Goal: Transaction & Acquisition: Book appointment/travel/reservation

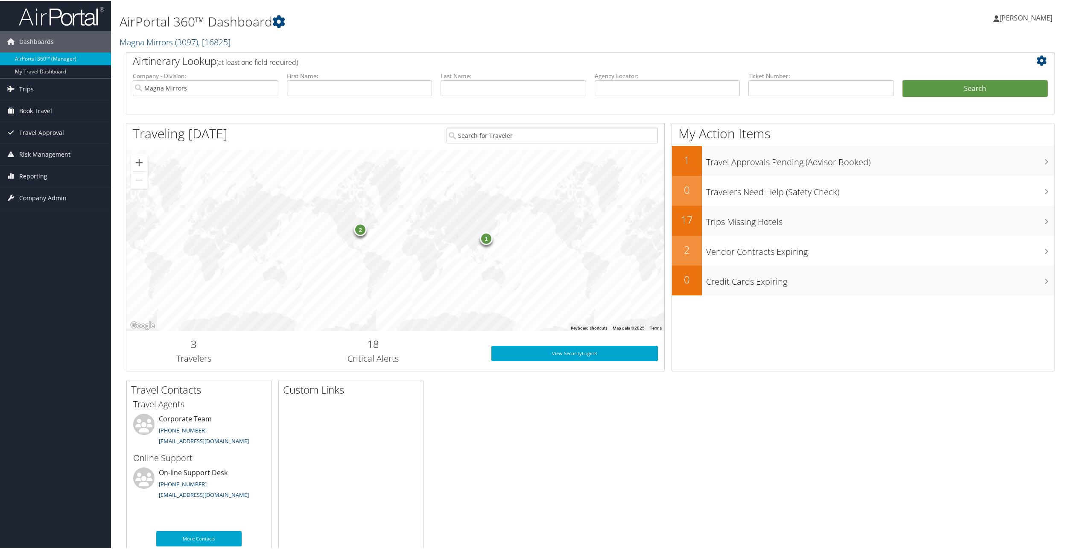
click at [63, 108] on link "Book Travel" at bounding box center [55, 109] width 111 height 21
click at [41, 150] on link "Book/Manage Online Trips" at bounding box center [55, 152] width 111 height 13
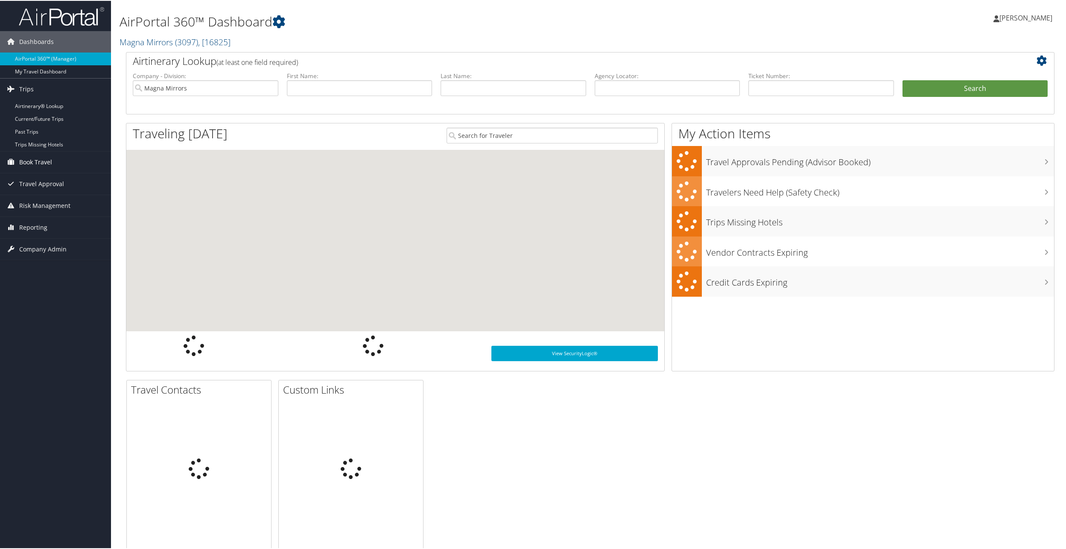
click at [29, 161] on span "Book Travel" at bounding box center [35, 161] width 33 height 21
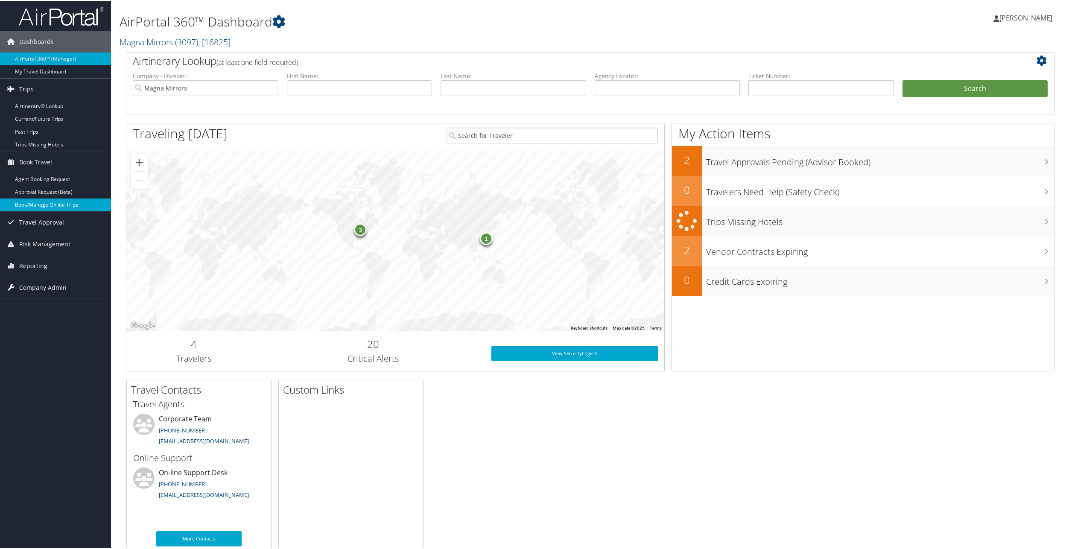
click at [33, 204] on link "Book/Manage Online Trips" at bounding box center [55, 204] width 111 height 13
